Goal: Entertainment & Leisure: Consume media (video, audio)

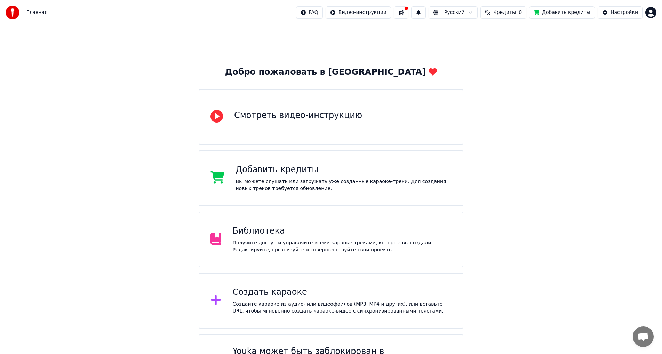
click at [259, 246] on div "Получите доступ и управляйте всеми караоке-треками, которые вы создали. Редакти…" at bounding box center [342, 246] width 219 height 14
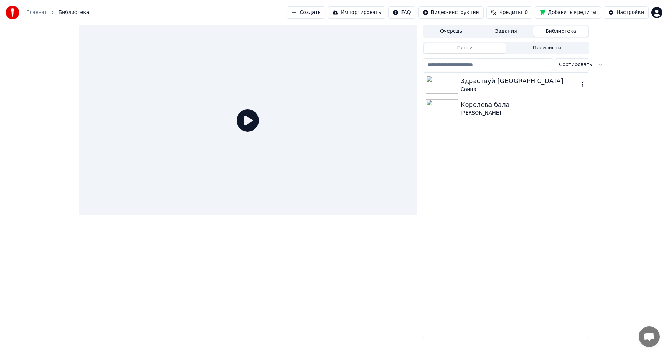
click at [472, 84] on div "Здраствуй [GEOGRAPHIC_DATA]" at bounding box center [520, 81] width 119 height 10
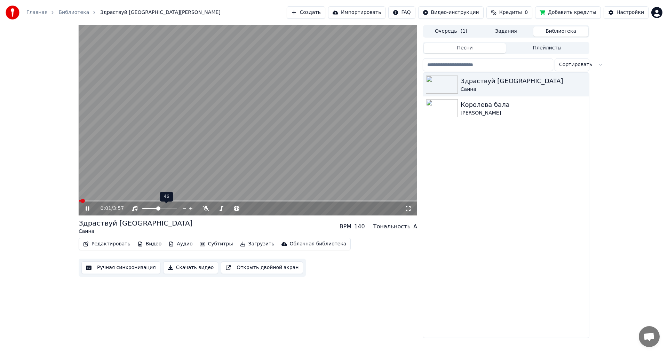
click at [158, 209] on span at bounding box center [150, 208] width 16 height 1
click at [104, 200] on span at bounding box center [248, 200] width 339 height 1
click at [163, 211] on span at bounding box center [162, 208] width 4 height 4
click at [88, 209] on icon at bounding box center [87, 208] width 3 height 4
click at [522, 14] on span "Кредиты" at bounding box center [511, 12] width 23 height 7
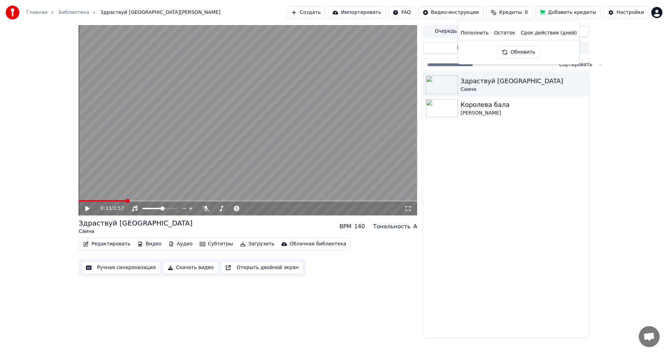
click at [516, 53] on button "Обновить" at bounding box center [519, 52] width 42 height 13
click at [612, 102] on div "0:33 / 3:57 Здраствуй Якутск Саина BPM 140 Тональность A Редактировать Видео А…" at bounding box center [334, 181] width 668 height 313
click at [569, 13] on button "Добавить кредиты" at bounding box center [568, 12] width 66 height 13
